Goal: Find specific page/section: Find specific page/section

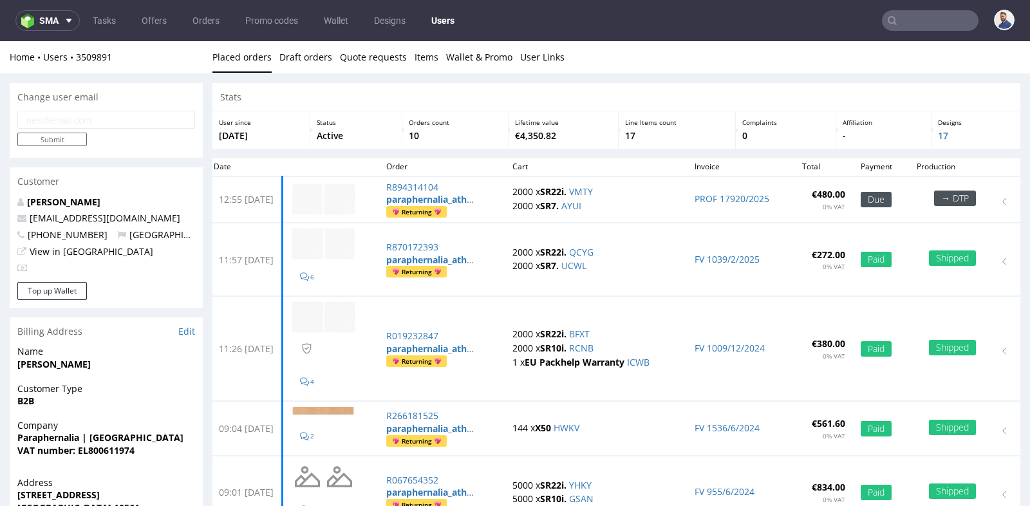
click at [666, 54] on ul "Placed orders Draft orders Quote requests Items Wallet & Promo User Links" at bounding box center [617, 57] width 808 height 13
click at [484, 56] on link "Wallet & Promo" at bounding box center [479, 57] width 66 height 32
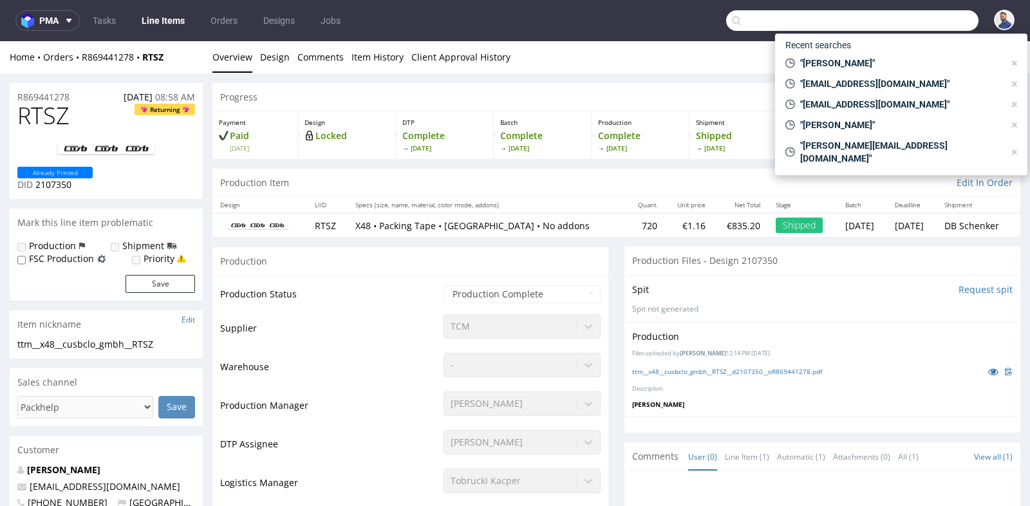
scroll to position [99, 0]
click at [911, 21] on input "text" at bounding box center [852, 20] width 252 height 21
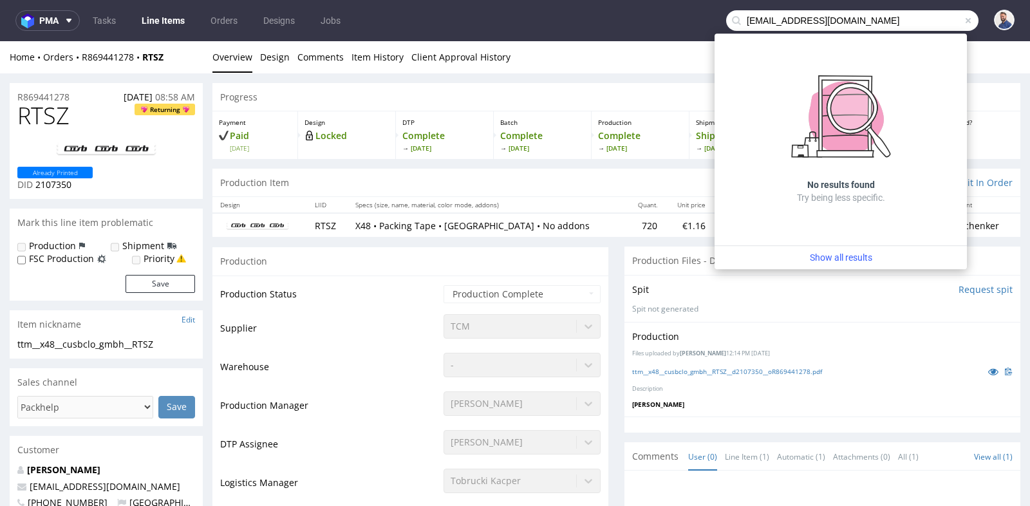
click at [817, 21] on input "[EMAIL_ADDRESS][DOMAIN_NAME]" at bounding box center [852, 20] width 252 height 21
type input "[EMAIL_ADDRESS][DOMAIN_NAME]"
